Goal: Complete application form

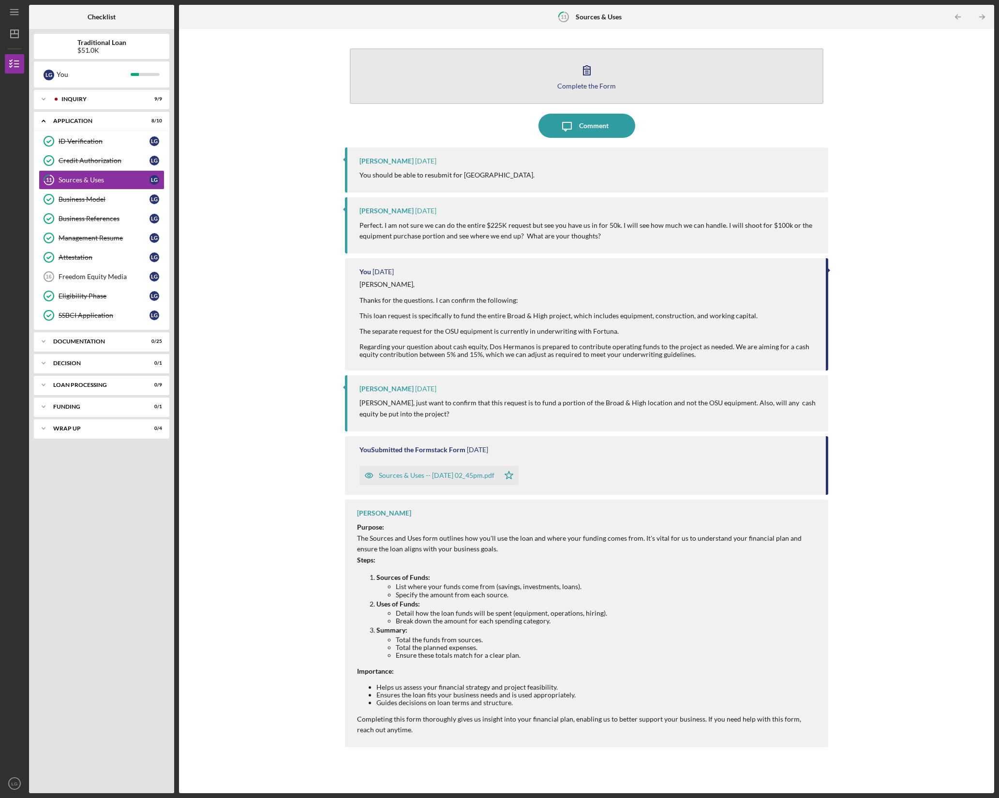
click at [550, 76] on button "Complete the Form Form" at bounding box center [586, 76] width 473 height 56
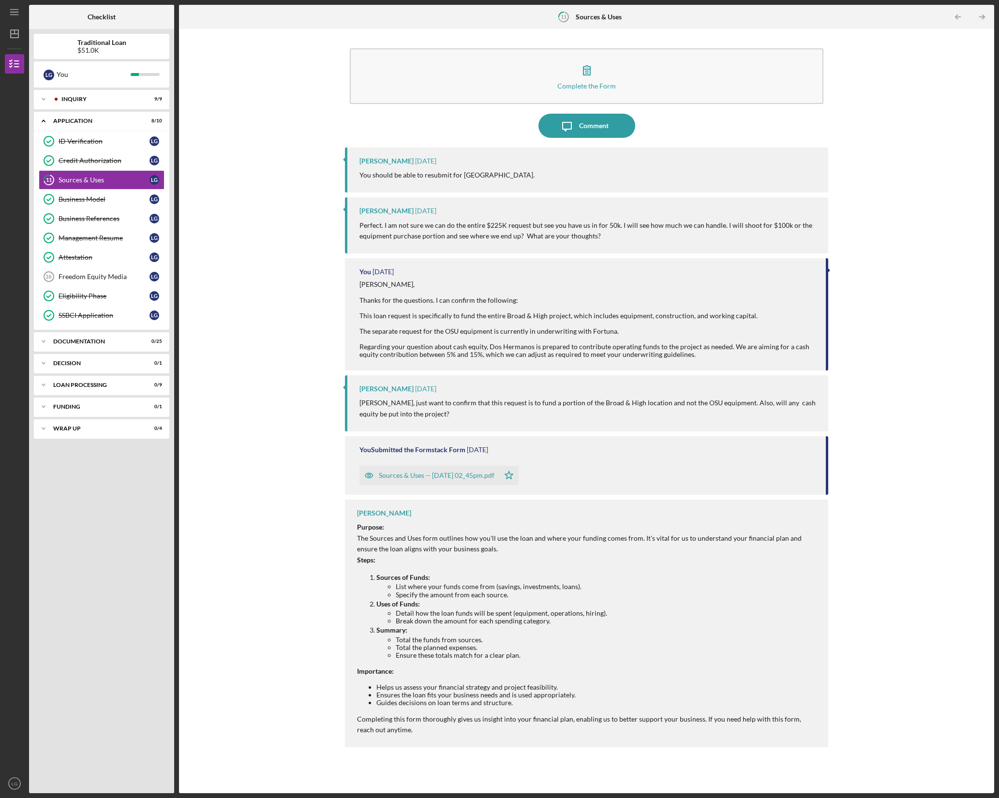
click at [253, 145] on div "Complete the Form Form Icon/Message Comment [PERSON_NAME] [DATE] You should be …" at bounding box center [586, 411] width 805 height 754
click at [113, 271] on link "Freedom Equity Media 16 Freedom Equity Media L G" at bounding box center [102, 276] width 126 height 19
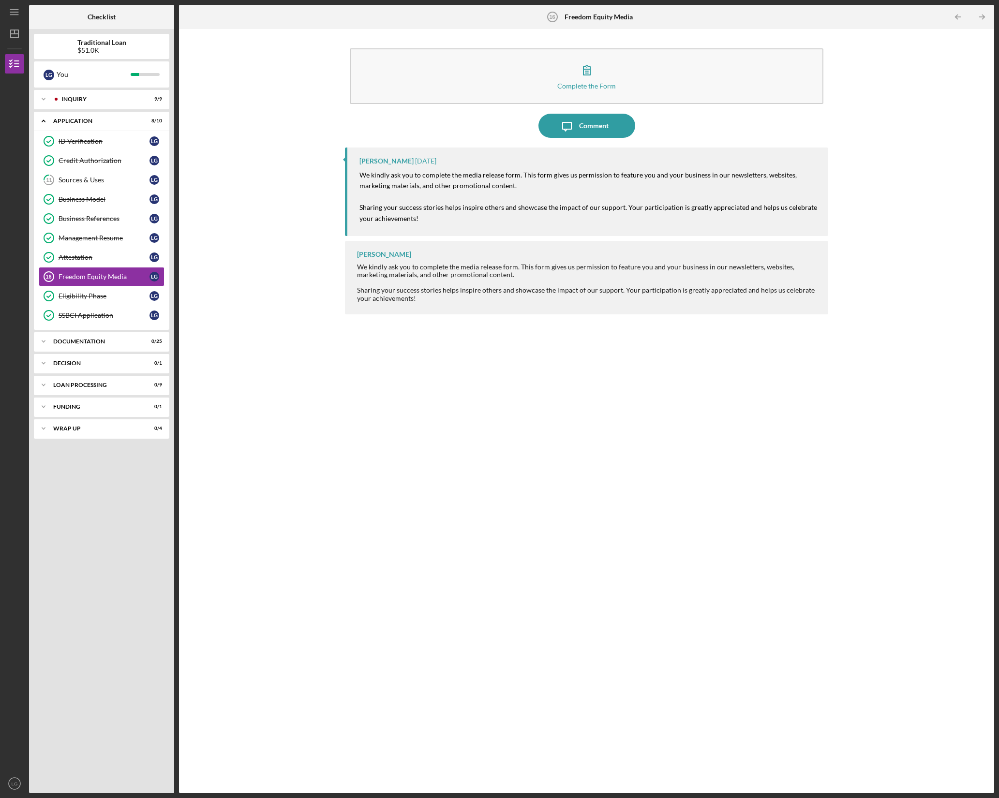
click at [467, 487] on div "[PERSON_NAME] [DATE] We kindly ask you to complete the media release form. This…" at bounding box center [586, 463] width 483 height 631
